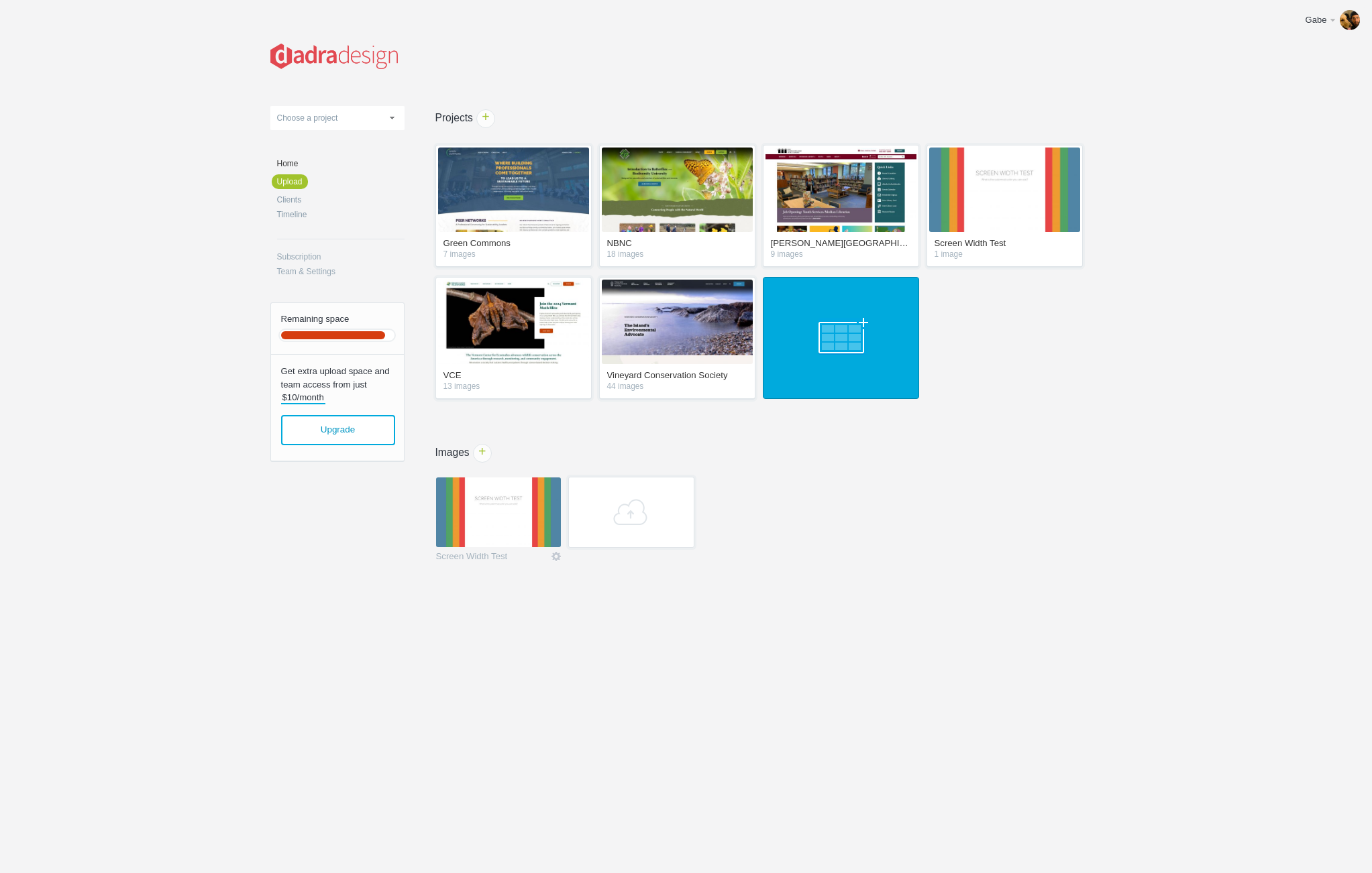
click at [822, 330] on link at bounding box center [841, 337] width 156 height 122
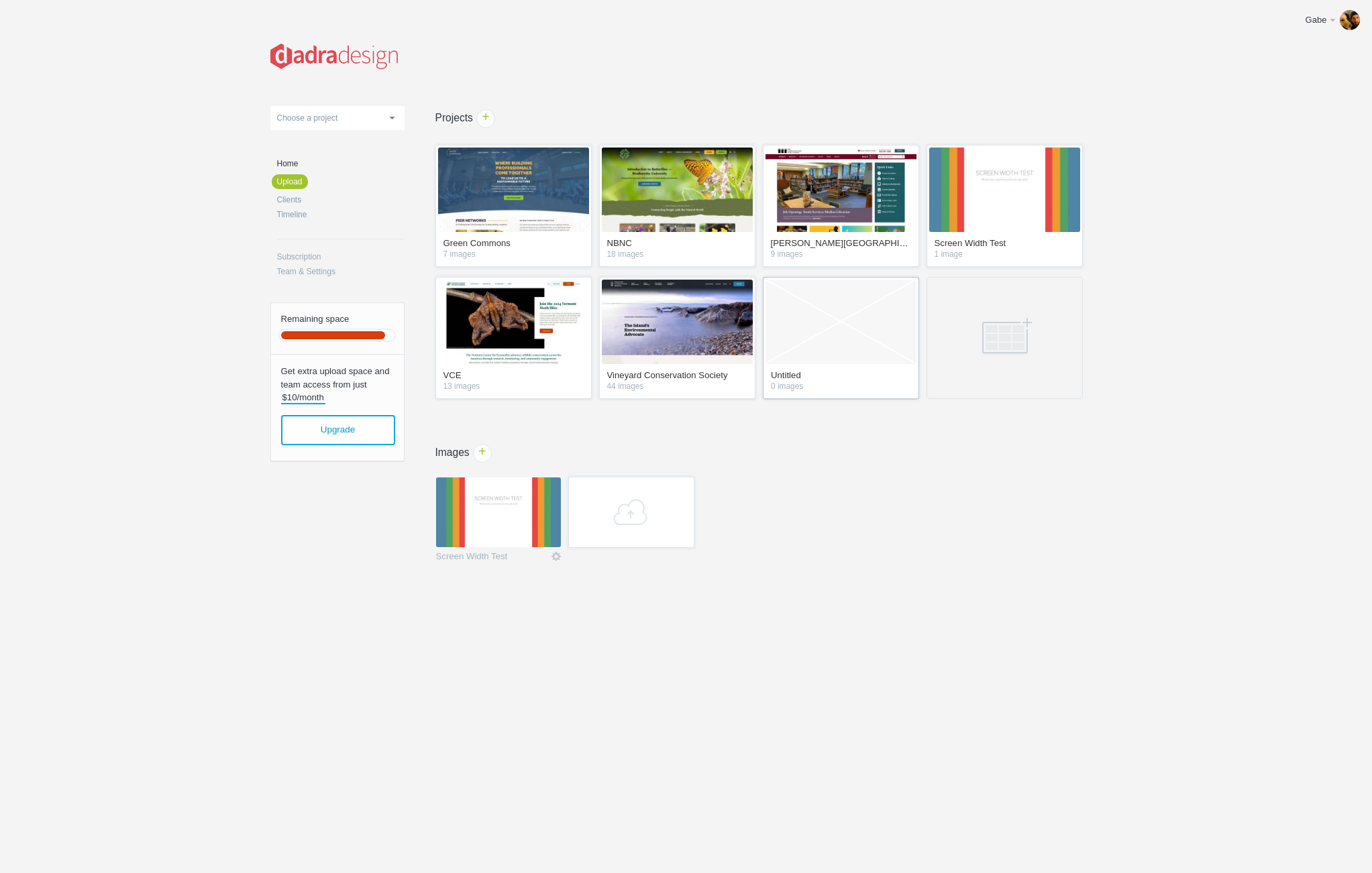
click at [784, 378] on link "Untitled" at bounding box center [841, 377] width 140 height 12
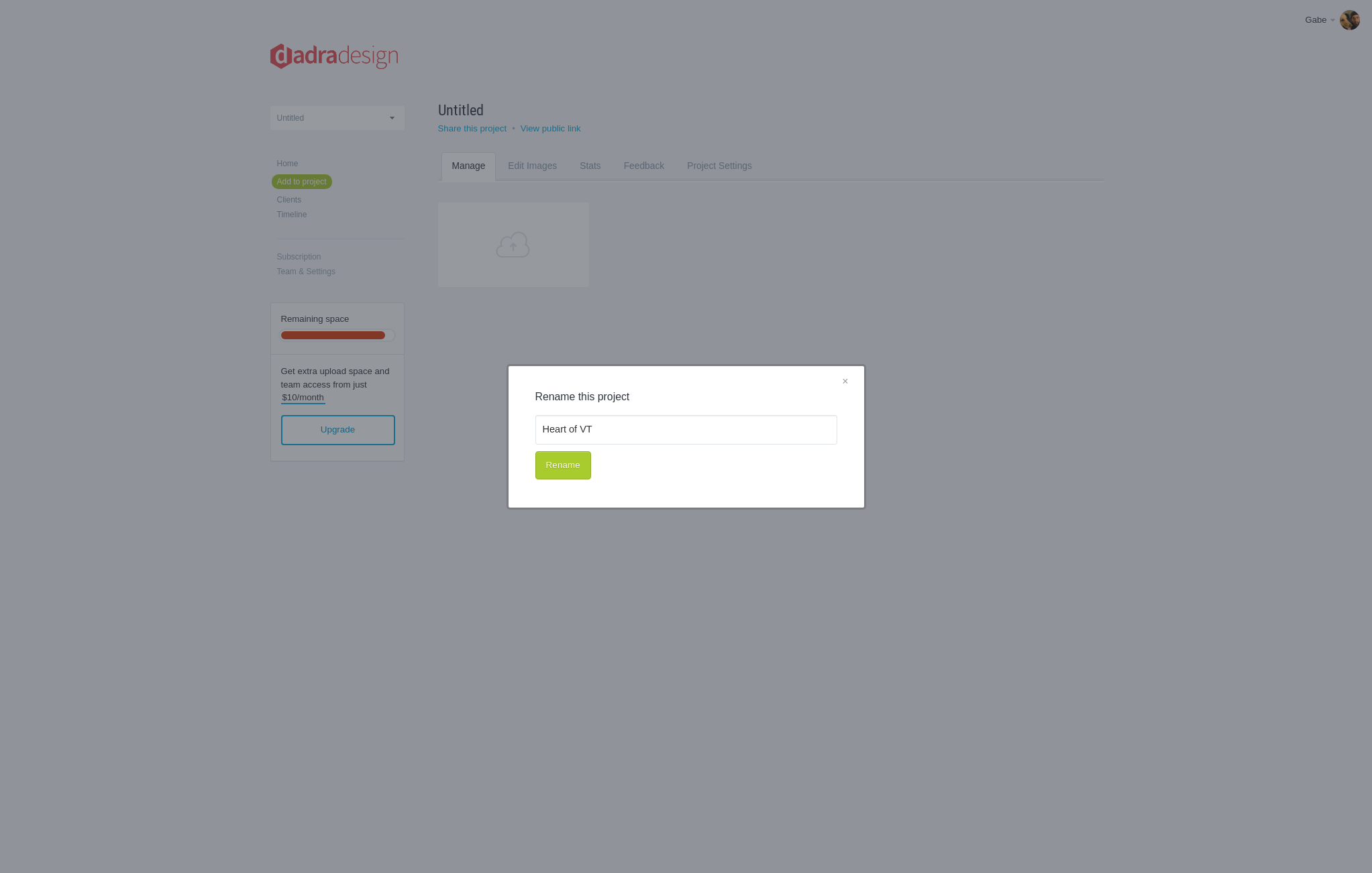
type input "Heart of VT"
click at [553, 467] on button "Rename" at bounding box center [563, 465] width 56 height 28
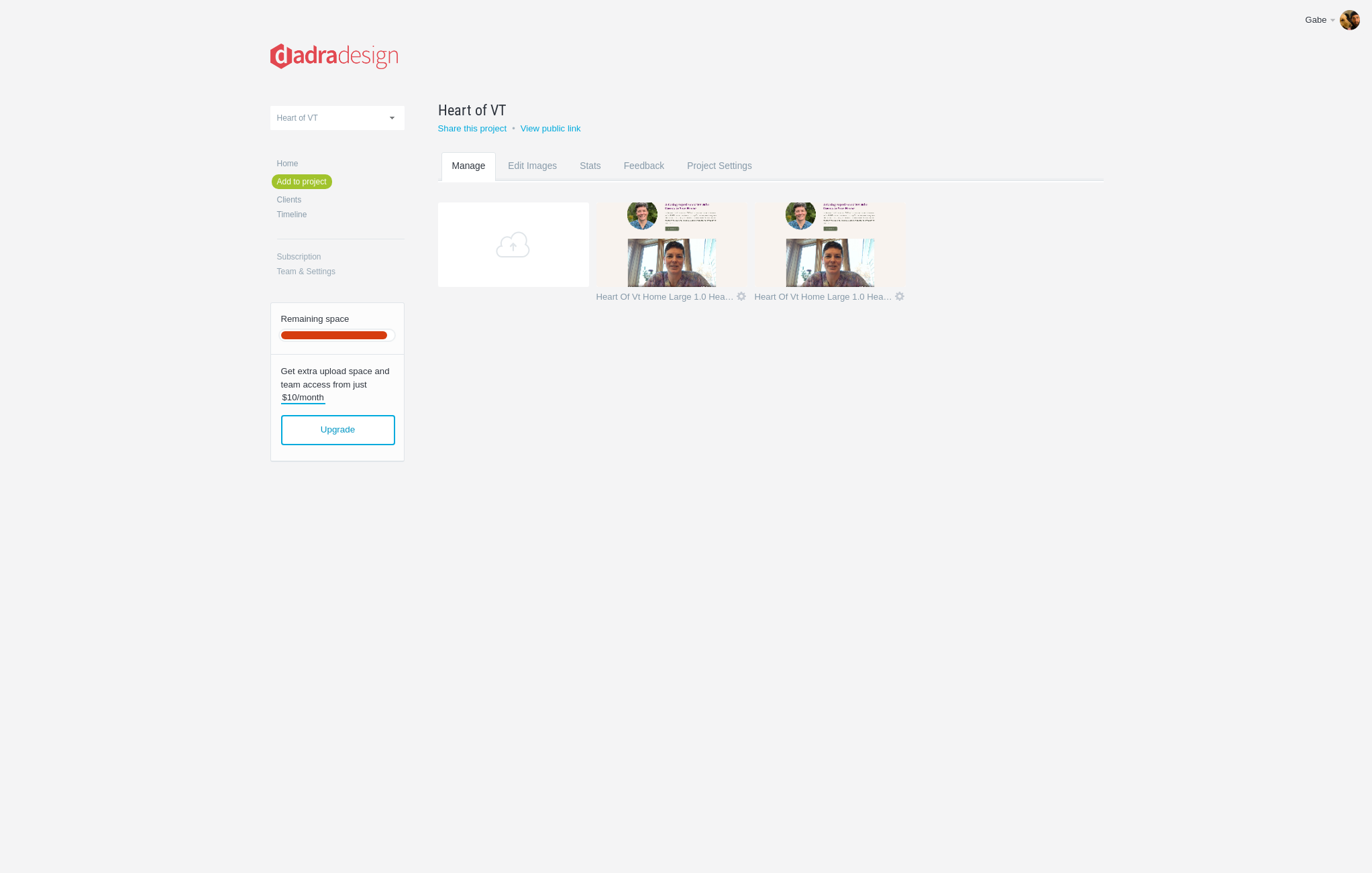
click at [770, 363] on div "Green Commons NBNC Norman Williams Public Library Screen Width Test Heart of VT…" at bounding box center [686, 266] width 832 height 533
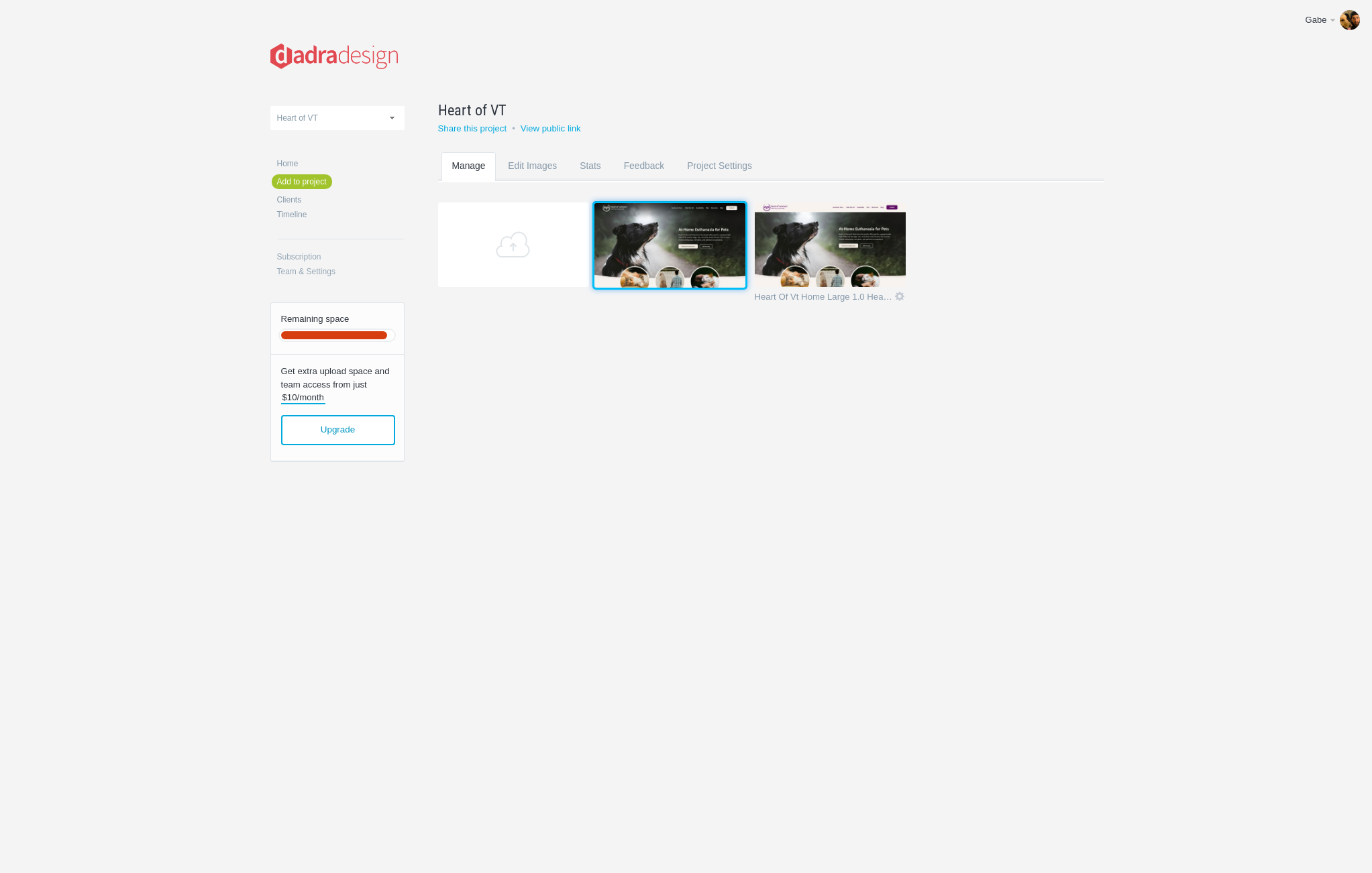
drag, startPoint x: 844, startPoint y: 242, endPoint x: 681, endPoint y: 240, distance: 163.0
click at [681, 240] on img at bounding box center [670, 245] width 151 height 84
drag, startPoint x: 772, startPoint y: 365, endPoint x: 758, endPoint y: 349, distance: 21.3
click at [772, 365] on div "Green Commons Heart of VT NBNC Norman Williams Public Library Screen Width Test…" at bounding box center [686, 266] width 832 height 533
click at [685, 240] on img at bounding box center [672, 245] width 151 height 84
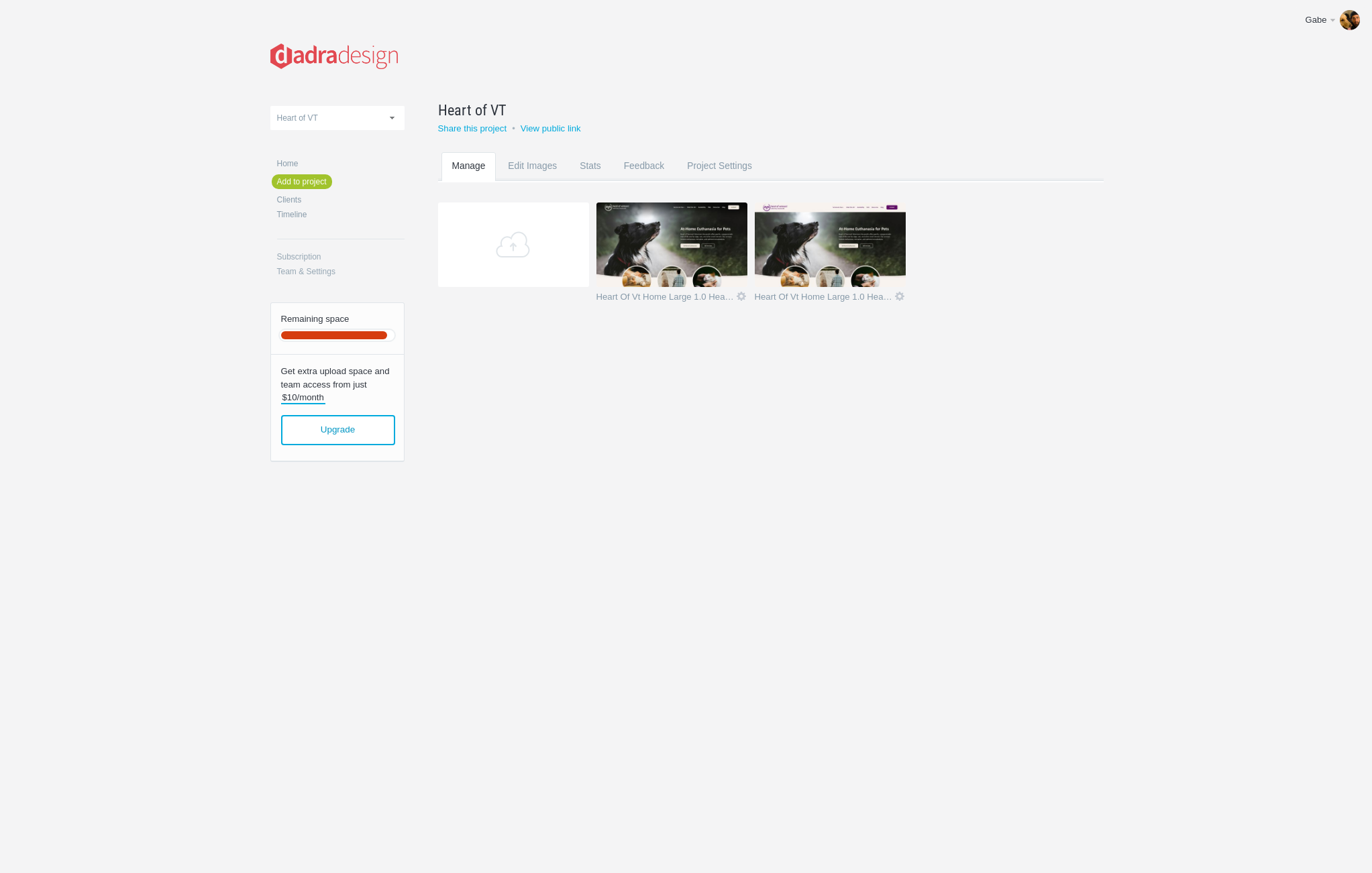
click at [696, 234] on img at bounding box center [672, 245] width 151 height 84
click at [842, 253] on img at bounding box center [830, 245] width 151 height 84
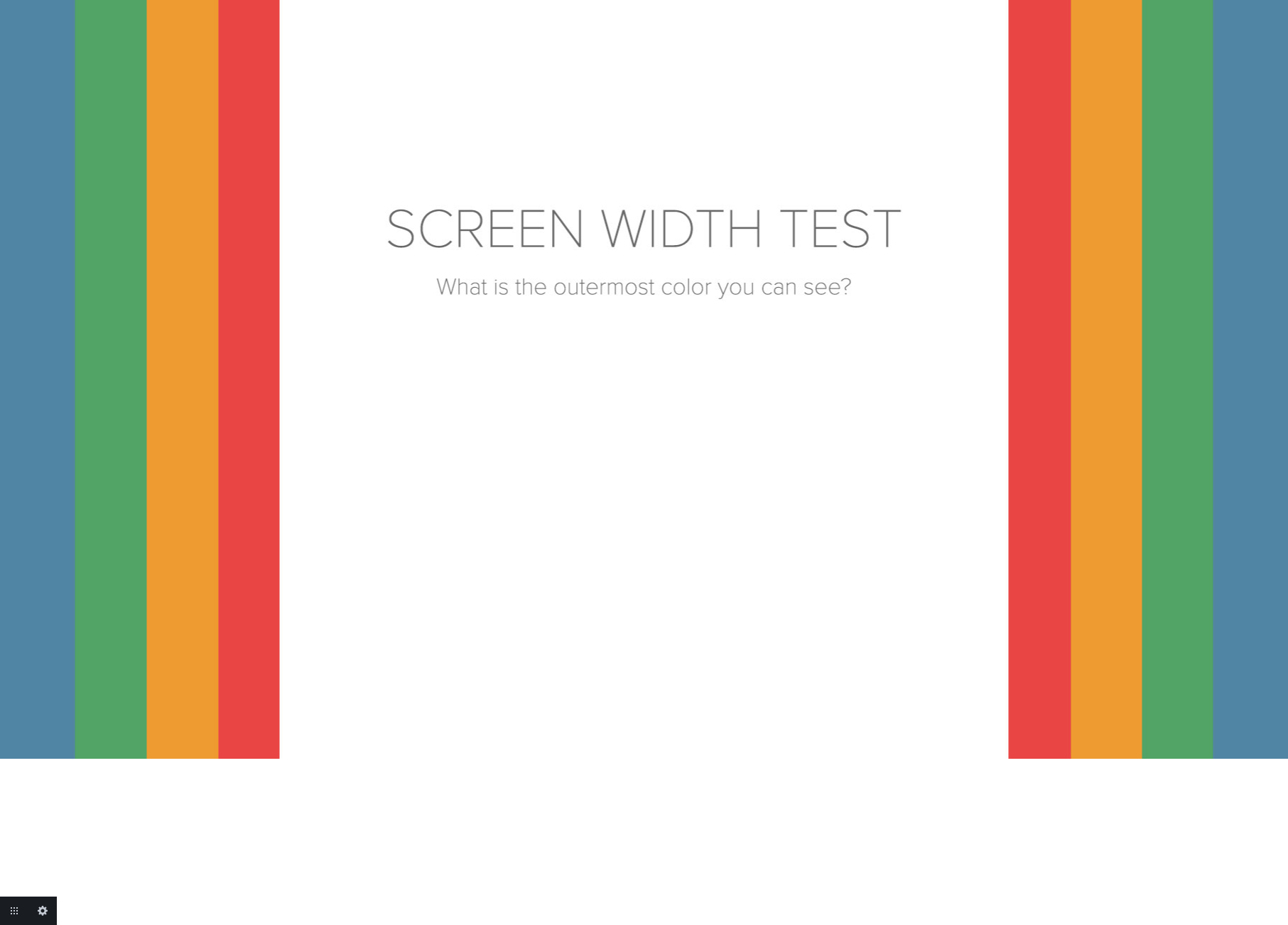
click at [858, 483] on img at bounding box center [644, 379] width 2131 height 759
